Goal: Task Accomplishment & Management: Complete application form

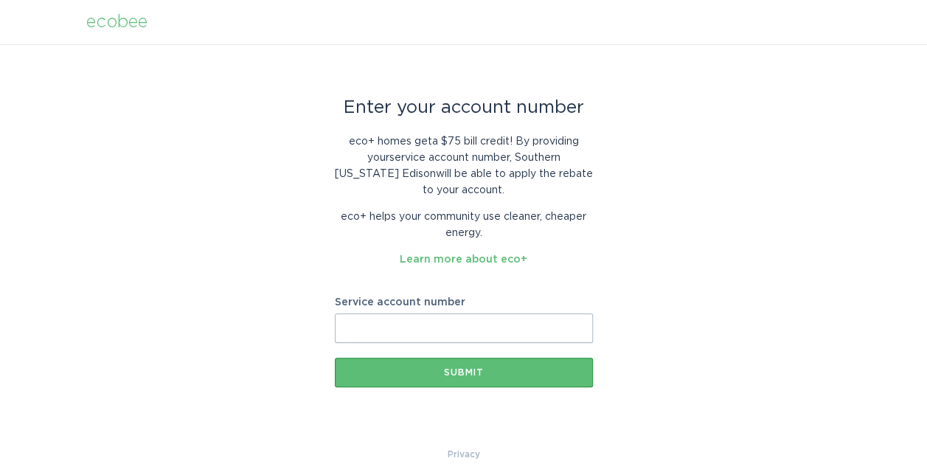
click at [519, 328] on input "Service account number" at bounding box center [464, 329] width 258 height 30
type input "8003570197"
click at [493, 371] on div "Submit" at bounding box center [463, 372] width 243 height 9
